Goal: Information Seeking & Learning: Learn about a topic

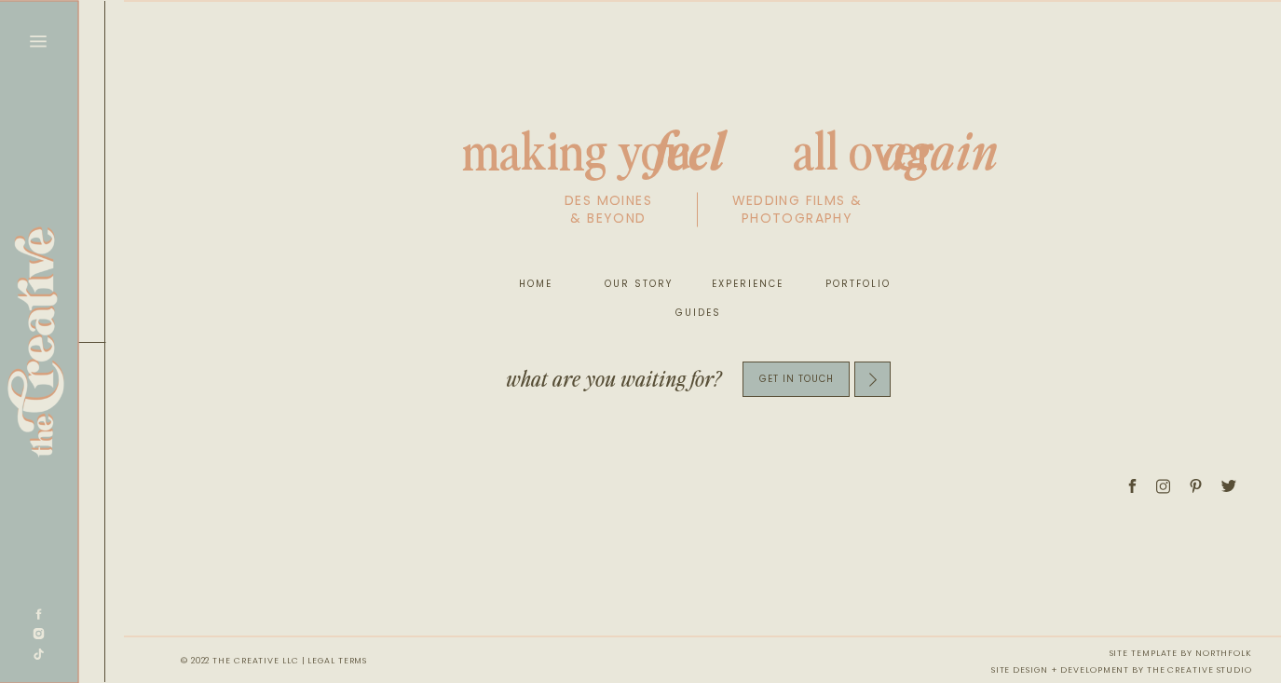
scroll to position [0, 10254]
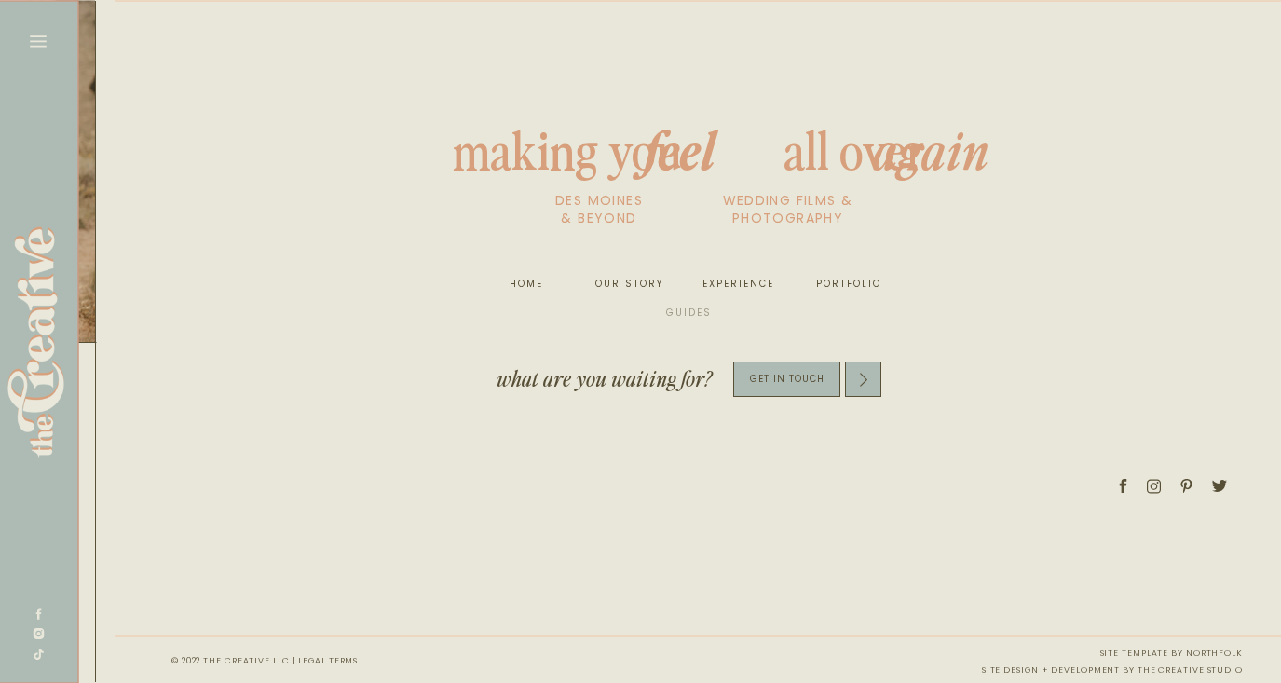
click at [695, 313] on nav "guides" at bounding box center [689, 313] width 61 height 19
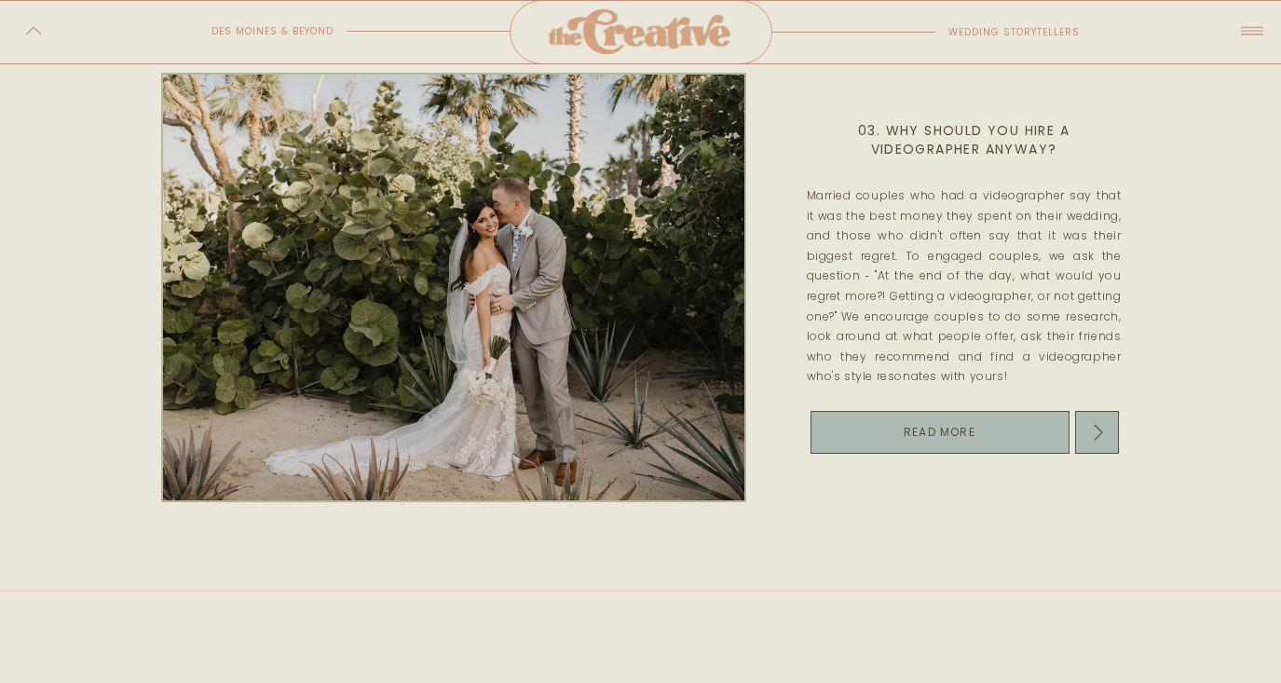
scroll to position [1197, 0]
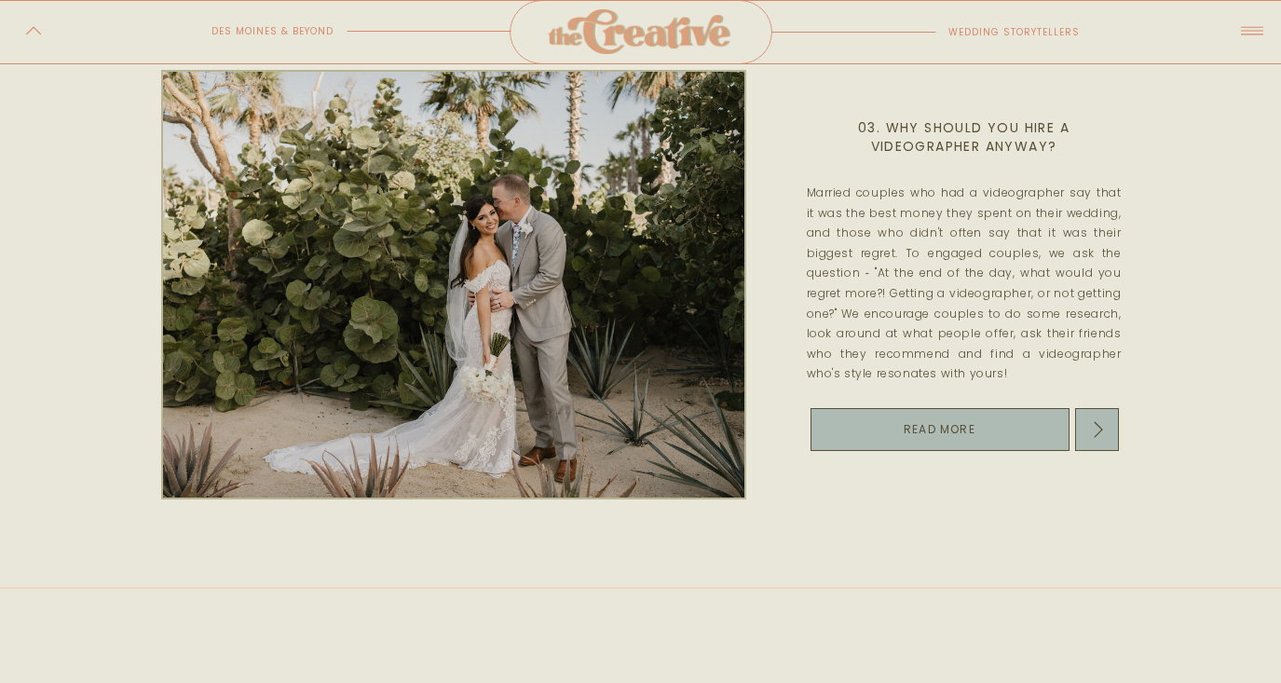
click at [918, 433] on p "read more" at bounding box center [940, 429] width 216 height 15
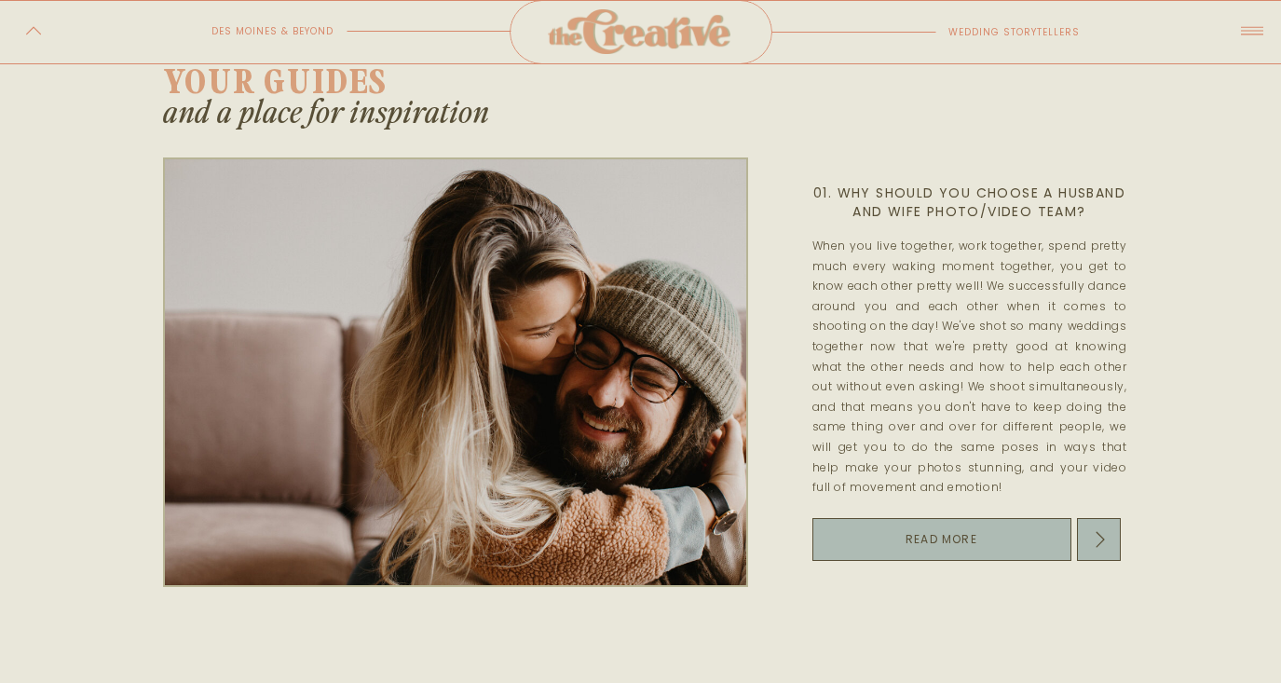
click at [1251, 35] on icon at bounding box center [1252, 30] width 33 height 37
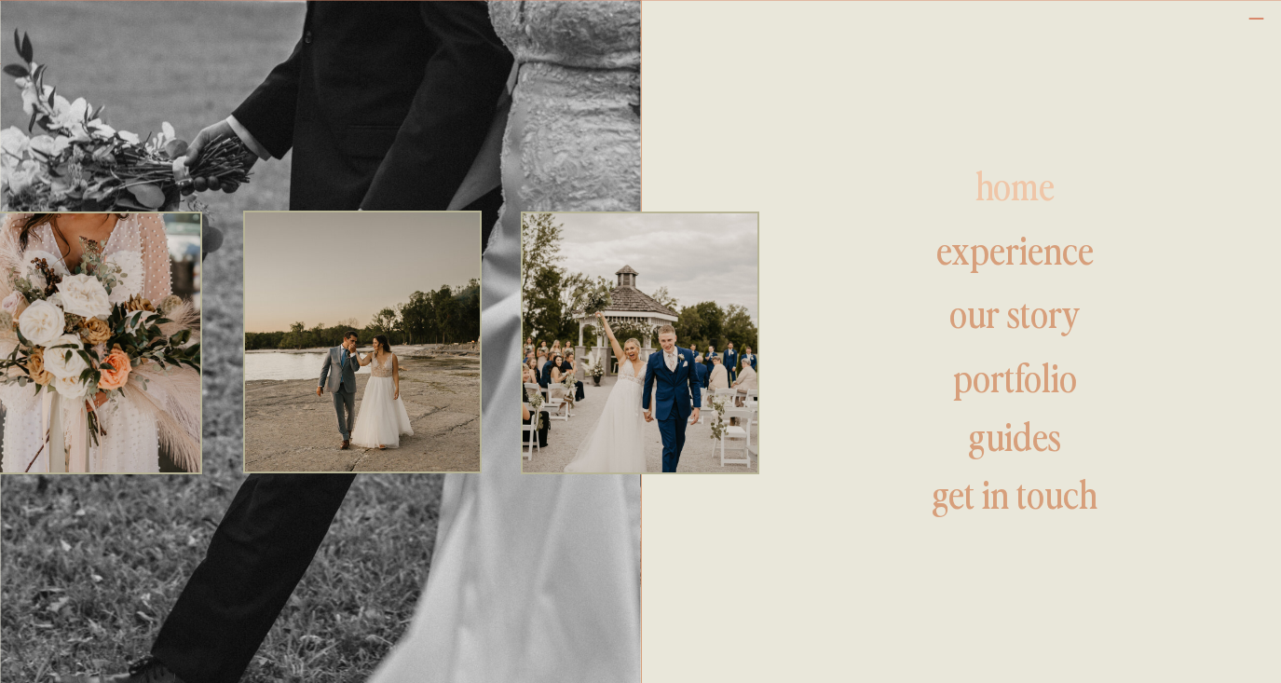
click at [1009, 166] on h1 "home" at bounding box center [1016, 188] width 292 height 45
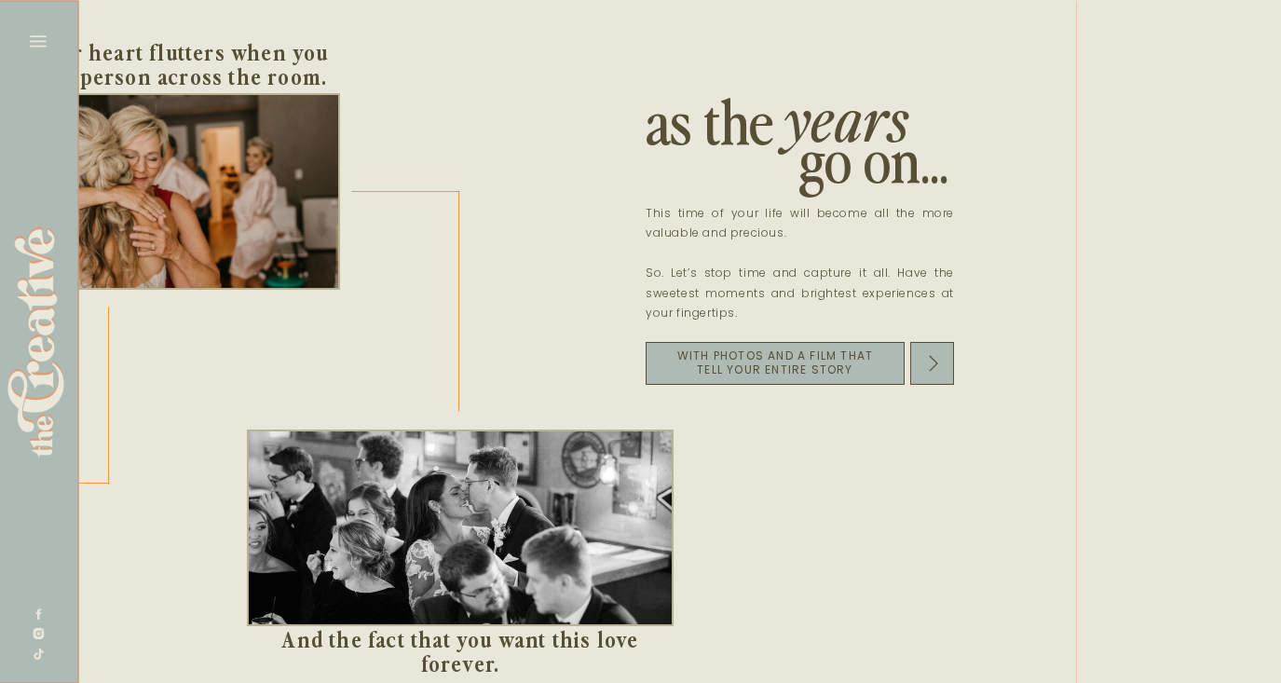
scroll to position [0, 2392]
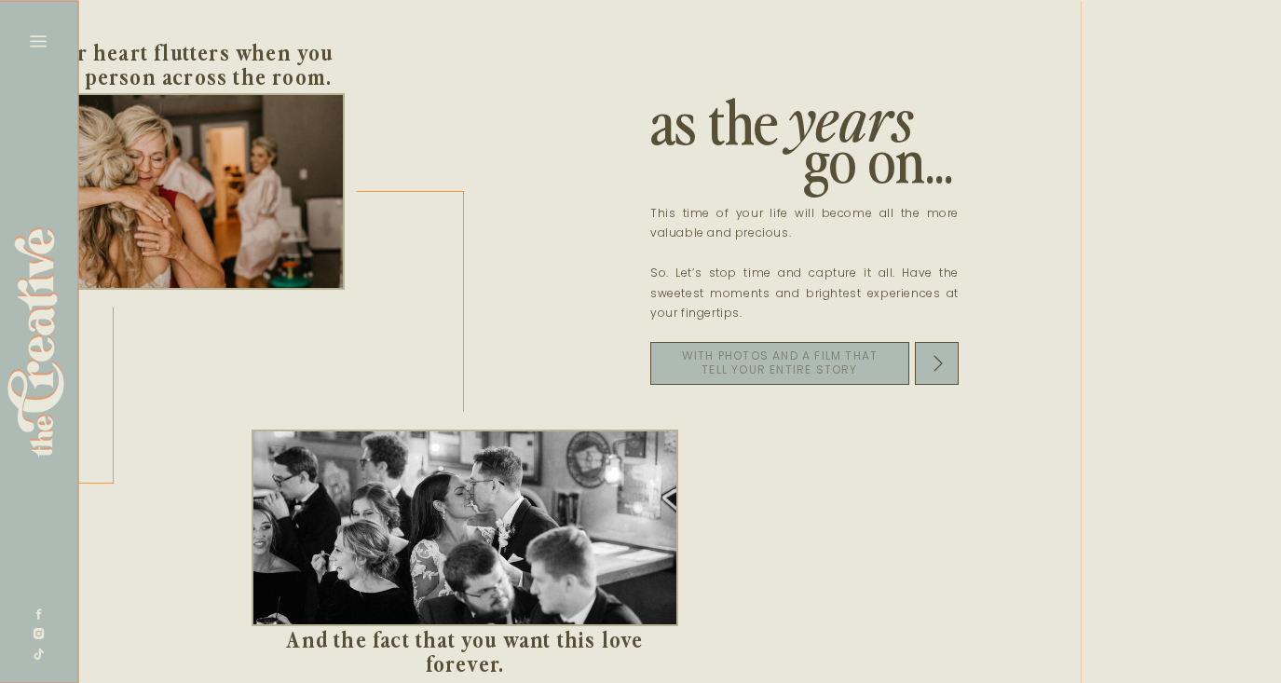
click at [842, 353] on p "With photos and a film that tell your entire story" at bounding box center [780, 361] width 216 height 26
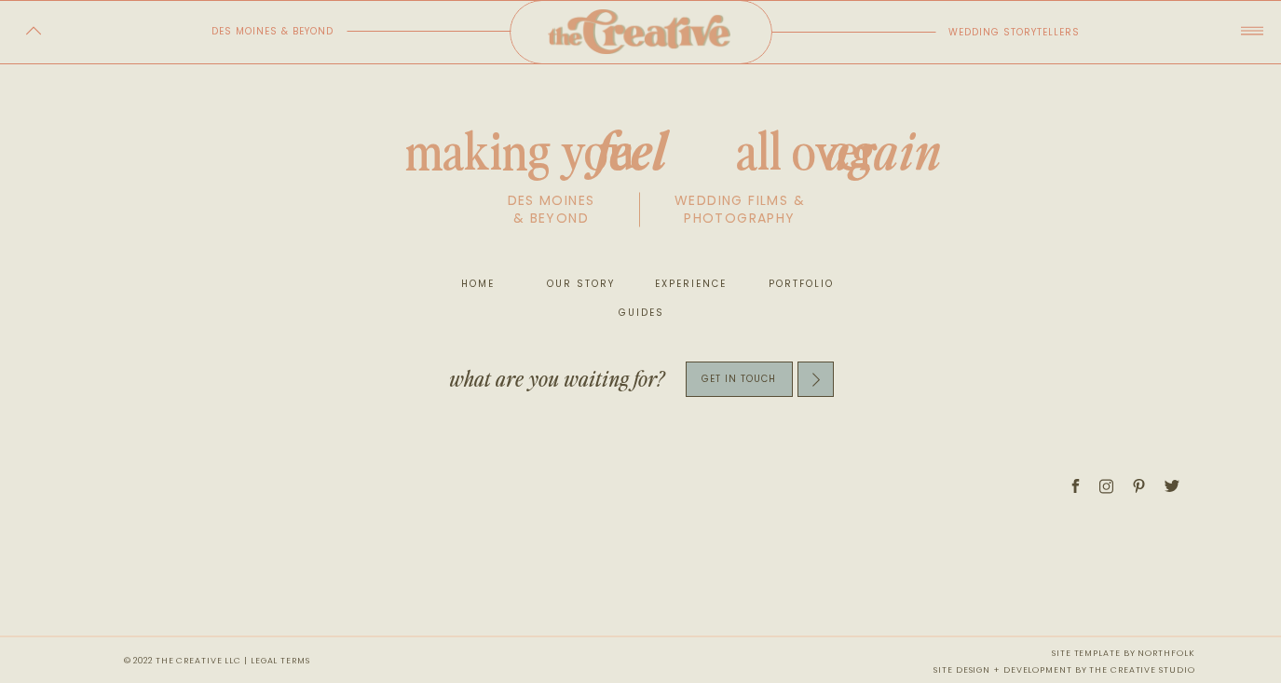
scroll to position [7780, 0]
